Goal: Navigation & Orientation: Understand site structure

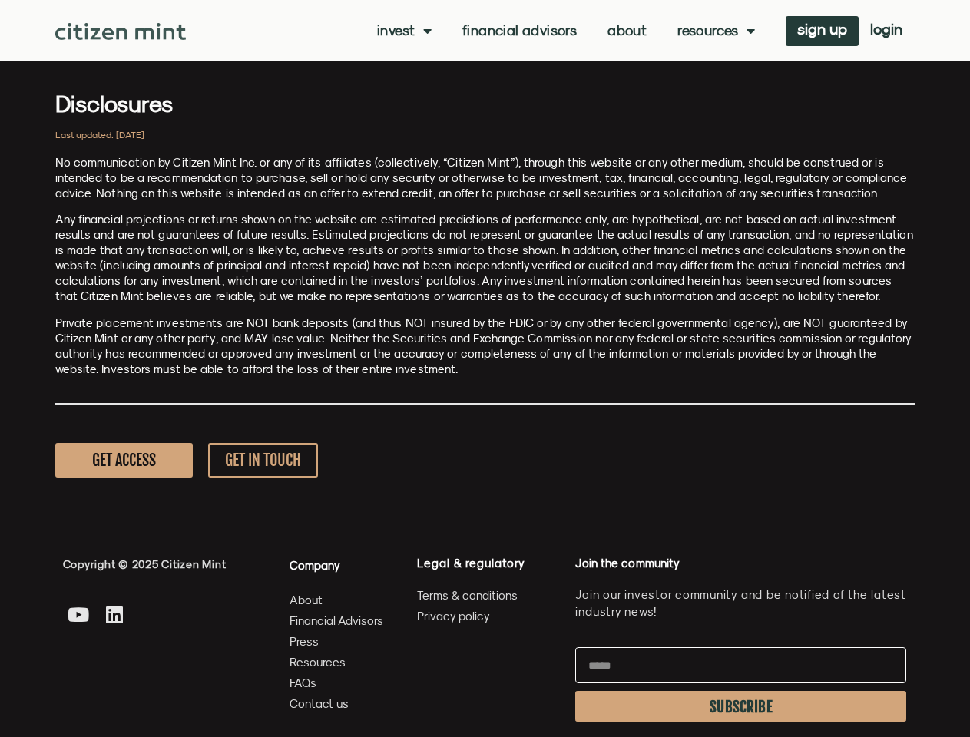
click at [485, 369] on p "Private placement investments are NOT bank deposits (and thus NOT insured by th…" at bounding box center [485, 346] width 860 height 61
click at [403, 31] on link "Invest" at bounding box center [404, 30] width 55 height 15
click at [714, 31] on link "Resources" at bounding box center [717, 30] width 78 height 15
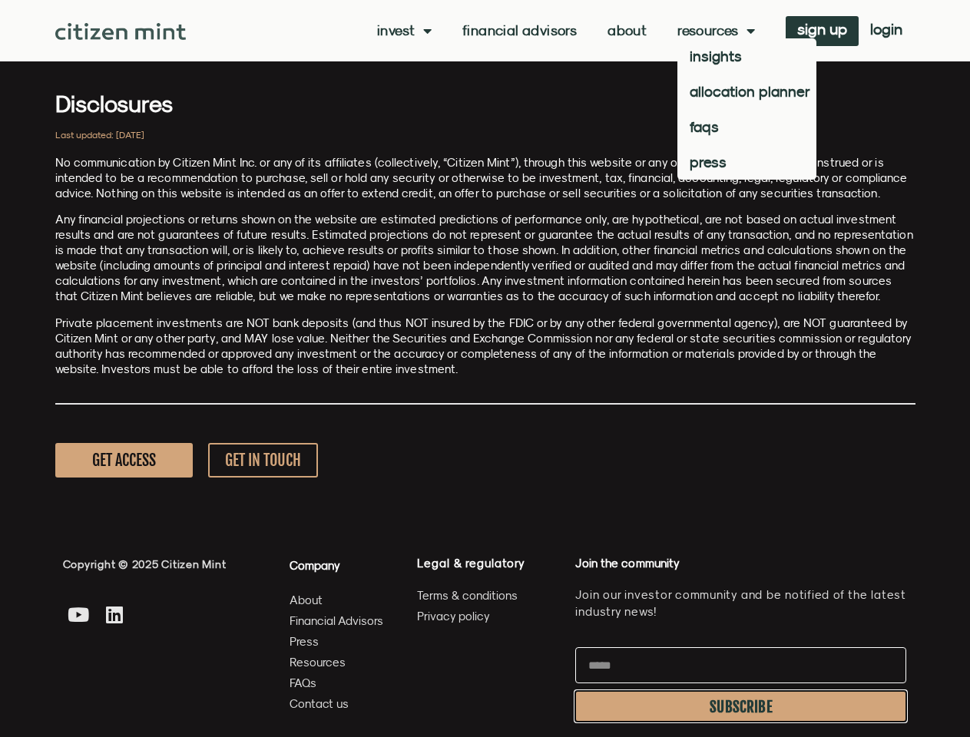
click at [741, 707] on span "SUBSCRIBE" at bounding box center [741, 707] width 63 height 12
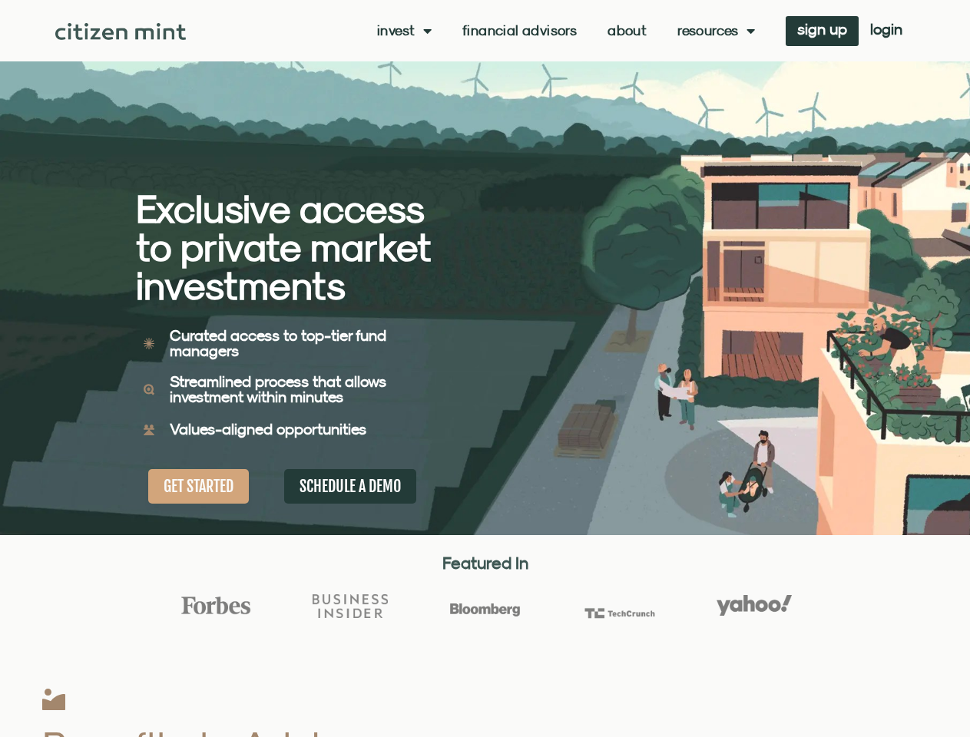
click at [485, 369] on div "Exclusive access to private market investments Exclusive access to private mark…" at bounding box center [311, 267] width 350 height 535
click at [403, 31] on link "Invest" at bounding box center [404, 30] width 55 height 15
click at [714, 31] on link "Resources" at bounding box center [717, 30] width 78 height 15
